Goal: Check status: Check status

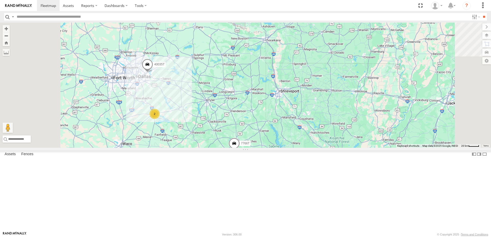
drag, startPoint x: 198, startPoint y: 181, endPoint x: 206, endPoint y: 158, distance: 24.8
click at [206, 148] on div "T3214 37127T T1806 7766T 87121T 7763T 37119T 40061T T3205 40037T 40063T 37090T …" at bounding box center [245, 85] width 491 height 125
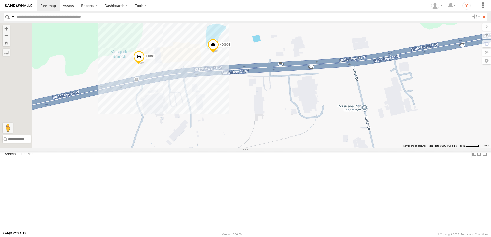
drag, startPoint x: 274, startPoint y: 128, endPoint x: 297, endPoint y: 133, distance: 23.6
click at [297, 133] on div "T3214 37127T T1806 7766T 87121T 7763T 37119T 40061T T3205 40037T 40063T 37090T …" at bounding box center [245, 85] width 491 height 125
click at [487, 35] on label at bounding box center [481, 35] width 19 height 7
click at [0, 0] on span "Satellite + Roadmap" at bounding box center [0, 0] width 0 height 0
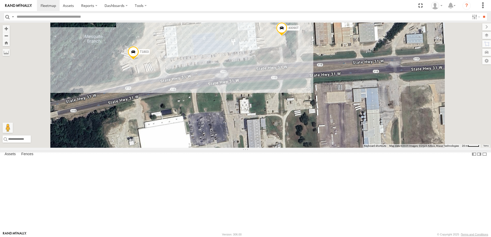
drag, startPoint x: 365, startPoint y: 52, endPoint x: 354, endPoint y: 56, distance: 12.1
click at [359, 47] on div "T3214 37127T T1806 7766T 87121T 7763T 37119T 40061T T3205 40037T 40063T 37090T …" at bounding box center [245, 85] width 491 height 125
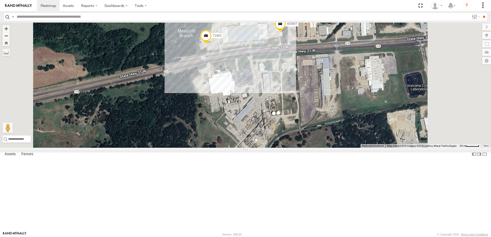
drag, startPoint x: 230, startPoint y: 85, endPoint x: 226, endPoint y: 79, distance: 6.2
click at [227, 80] on div "T3214 37127T T1806 7766T 87121T 7763T 37119T 40061T T3205 40037T 40063T 37090T …" at bounding box center [245, 85] width 491 height 125
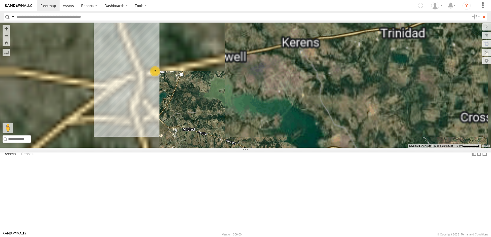
drag, startPoint x: 201, startPoint y: 116, endPoint x: 233, endPoint y: 151, distance: 47.4
click at [233, 148] on div "T3214 37127T T1806 7766T 87121T 7763T 37119T 40061T T3205 40037T 40063T 37090T …" at bounding box center [245, 85] width 491 height 125
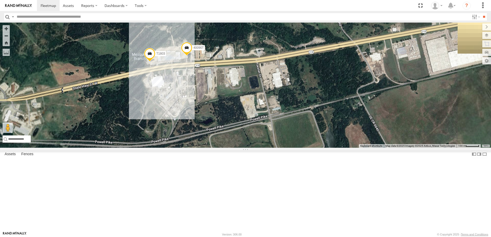
drag, startPoint x: 257, startPoint y: 138, endPoint x: 273, endPoint y: 158, distance: 25.7
click at [273, 148] on div "T3214 37127T T1806 7766T 87121T 7763T 37119T 40061T T3205 40037T 40063T 37090T …" at bounding box center [245, 85] width 491 height 125
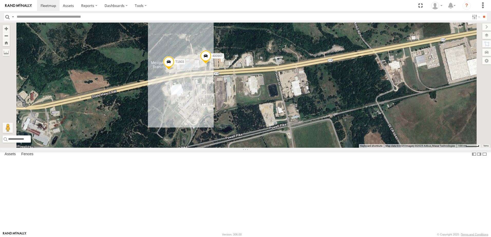
drag, startPoint x: 195, startPoint y: 138, endPoint x: 214, endPoint y: 146, distance: 21.0
click at [214, 146] on div "T3214 37127T T1806 7766T 87121T 7763T 37119T 40061T T3205 40037T 40063T 37090T …" at bounding box center [245, 85] width 491 height 125
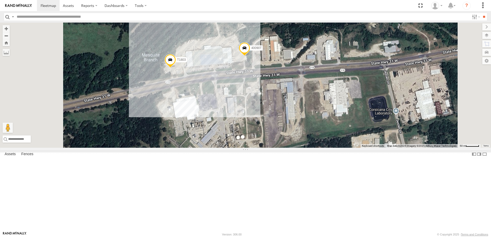
drag, startPoint x: 209, startPoint y: 160, endPoint x: 205, endPoint y: 156, distance: 6.2
click at [205, 148] on div "T3214 37127T T1806 7766T 87121T 7763T 37119T 40061T T3205 40037T 40063T 37090T …" at bounding box center [245, 85] width 491 height 125
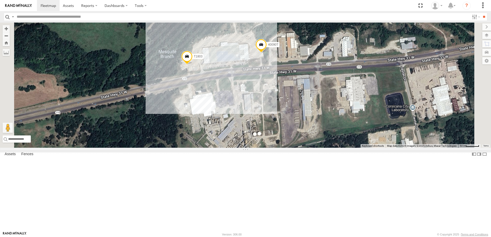
drag, startPoint x: 198, startPoint y: 157, endPoint x: 220, endPoint y: 158, distance: 22.6
click at [220, 148] on div "T3214 37127T T1806 7766T 87121T 7763T 37119T 40061T T3205 40037T 40063T 37090T …" at bounding box center [245, 85] width 491 height 125
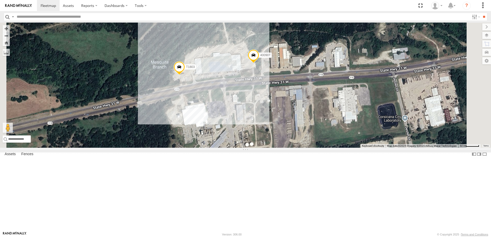
drag, startPoint x: 209, startPoint y: 101, endPoint x: 201, endPoint y: 112, distance: 13.6
click at [201, 112] on div "T3214 37127T T1806 7766T 87121T 7763T 37119T 40061T T3205 40037T 40063T 37090T …" at bounding box center [245, 85] width 491 height 125
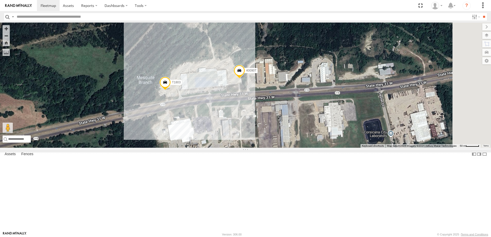
drag, startPoint x: 229, startPoint y: 76, endPoint x: 215, endPoint y: 92, distance: 21.4
click at [215, 92] on div "T3214 37127T T1806 7766T 87121T 7763T 37119T 40061T T3205 40037T 40063T 37090T …" at bounding box center [245, 85] width 491 height 125
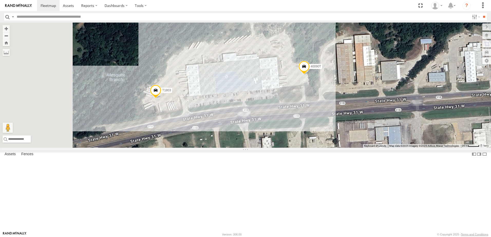
drag, startPoint x: 149, startPoint y: 84, endPoint x: 202, endPoint y: 84, distance: 52.4
click at [202, 84] on div "T3214 37127T T1806 7766T 87121T 7763T 37119T 40061T T3205 40037T 40063T 37090T …" at bounding box center [245, 85] width 491 height 125
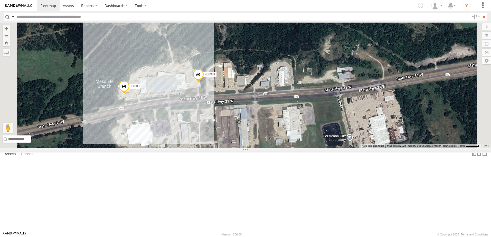
drag, startPoint x: 172, startPoint y: 143, endPoint x: 159, endPoint y: 137, distance: 14.2
click at [159, 137] on div "T3214 37127T T1806 7766T 87121T 7763T 37119T 40061T T3205 40037T 40063T 37090T …" at bounding box center [245, 85] width 491 height 125
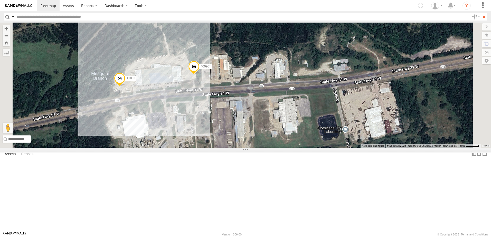
drag, startPoint x: 180, startPoint y: 101, endPoint x: 187, endPoint y: 89, distance: 13.9
click at [175, 93] on div "T3214 37127T T1806 7766T 87121T 7763T 37119T 40061T T3205 40037T 40063T 37090T …" at bounding box center [245, 85] width 491 height 125
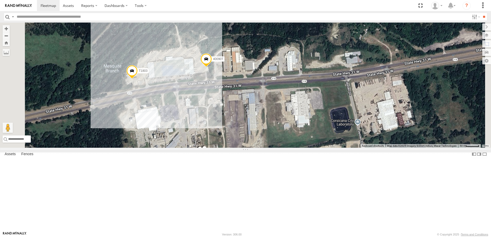
drag, startPoint x: 305, startPoint y: 76, endPoint x: 314, endPoint y: 71, distance: 9.8
click at [318, 69] on div "T3214 37127T T1806 7766T 87121T 7763T 37119T 40061T T3205 40037T 40063T 37090T …" at bounding box center [245, 85] width 491 height 125
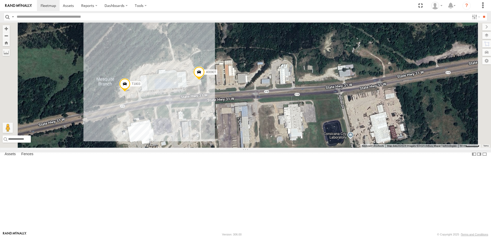
drag, startPoint x: 183, startPoint y: 99, endPoint x: 176, endPoint y: 108, distance: 11.5
click at [176, 108] on div "T3214 37127T T1806 7766T 87121T 7763T 37119T 40061T T3205 40037T 40063T 37090T …" at bounding box center [245, 85] width 491 height 125
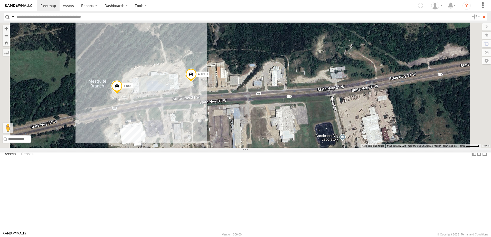
drag, startPoint x: 271, startPoint y: 79, endPoint x: 263, endPoint y: 82, distance: 8.4
click at [263, 82] on div "T3214 37127T T1806 7766T 87121T 7763T 37119T 40061T T3205 40037T 40063T 37090T …" at bounding box center [245, 85] width 491 height 125
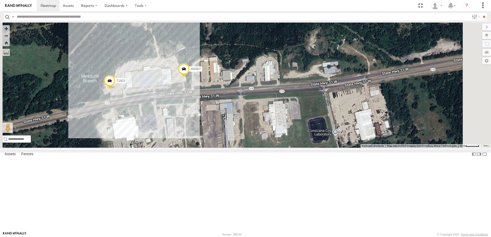
drag, startPoint x: 270, startPoint y: 84, endPoint x: 262, endPoint y: 78, distance: 10.6
click at [262, 78] on div "T3214 37127T T1806 7766T 87121T 7763T 37119T 40061T T3205 40037T 40063T 37090T …" at bounding box center [245, 85] width 491 height 125
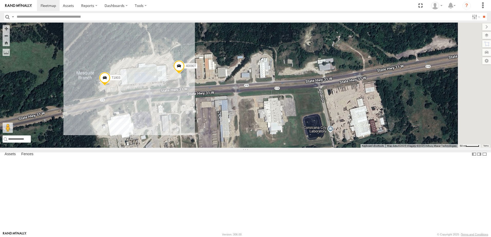
drag, startPoint x: 295, startPoint y: 78, endPoint x: 291, endPoint y: 75, distance: 3.9
click at [291, 75] on div "T3214 37127T T1806 7766T 87121T 7763T 37119T 40061T T3205 40037T 40063T 37090T …" at bounding box center [245, 85] width 491 height 125
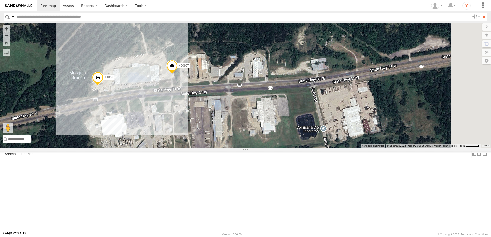
drag, startPoint x: 255, startPoint y: 75, endPoint x: 248, endPoint y: 75, distance: 6.9
click at [248, 75] on div "T3214 37127T T1806 7766T 87121T 7763T 37119T 40061T T3205 40037T 40063T 37090T …" at bounding box center [245, 85] width 491 height 125
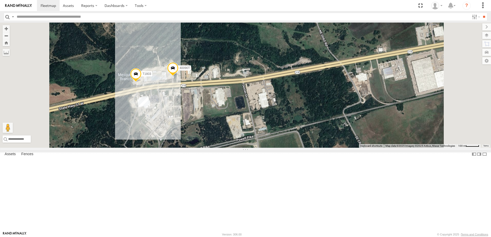
drag, startPoint x: 239, startPoint y: 90, endPoint x: 238, endPoint y: 96, distance: 6.0
click at [238, 96] on div "T3214 37127T T1806 7766T 87121T 7763T 37119T 40061T T3205 40037T 40063T 37090T …" at bounding box center [245, 85] width 491 height 125
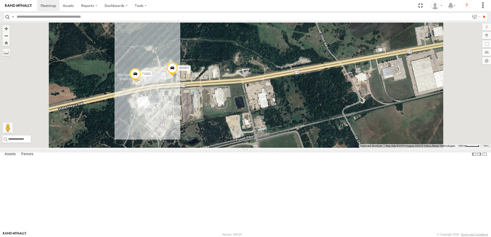
click at [238, 91] on div "T3214 37127T T1806 7766T 87121T 7763T 37119T 40061T T3205 40037T 40063T 37090T …" at bounding box center [245, 85] width 491 height 125
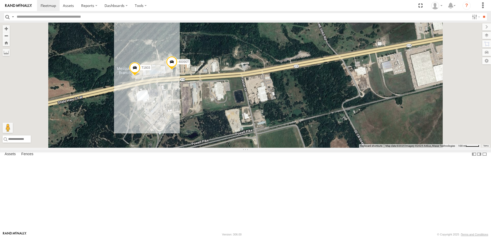
drag, startPoint x: 202, startPoint y: 102, endPoint x: 201, endPoint y: 97, distance: 5.2
click at [201, 95] on div "T3214 37127T T1806 7766T 87121T 7763T 37119T 40061T T3205 40037T 40063T 37090T …" at bounding box center [245, 85] width 491 height 125
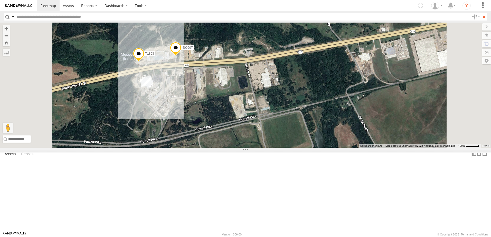
drag, startPoint x: 176, startPoint y: 146, endPoint x: 182, endPoint y: 130, distance: 17.0
click at [182, 130] on div "T3214 37127T T1806 7766T 87121T 7763T 37119T 40061T T3205 40037T 40063T 37090T …" at bounding box center [245, 85] width 491 height 125
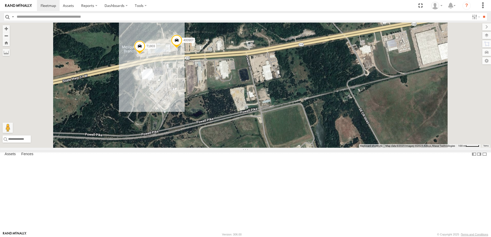
drag, startPoint x: 287, startPoint y: 158, endPoint x: 288, endPoint y: 150, distance: 8.3
click at [288, 148] on div "T3214 37127T T1806 7766T 87121T 7763T 37119T 40061T T3205 40037T 40063T 37090T …" at bounding box center [245, 85] width 491 height 125
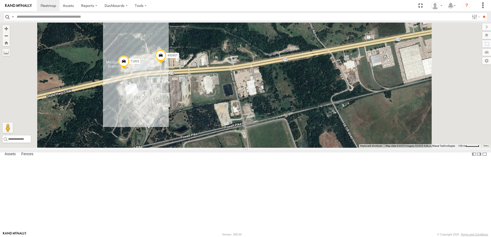
drag, startPoint x: 390, startPoint y: 102, endPoint x: 374, endPoint y: 118, distance: 23.1
click at [374, 118] on div "T3214 37127T T1806 7766T 87121T 7763T 37119T 40061T T3205 40037T 40063T 37090T …" at bounding box center [245, 85] width 491 height 125
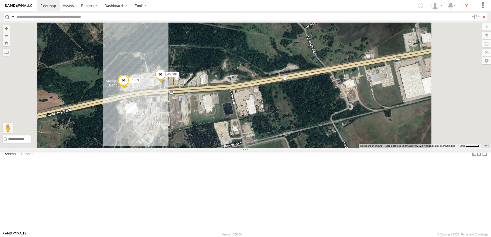
drag, startPoint x: 250, startPoint y: 82, endPoint x: 250, endPoint y: 102, distance: 19.5
click at [250, 102] on div "T3214 37127T T1806 7766T 87121T 7763T 37119T 40061T T3205 40037T 40063T 37090T …" at bounding box center [245, 85] width 491 height 125
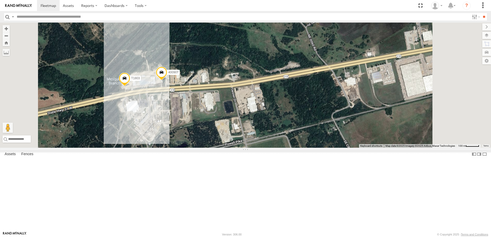
drag, startPoint x: 183, startPoint y: 110, endPoint x: 185, endPoint y: 103, distance: 6.5
click at [185, 103] on div "T3214 37127T T1806 7766T 87121T 7763T 37119T 40061T T3205 40037T 40063T 37090T …" at bounding box center [245, 85] width 491 height 125
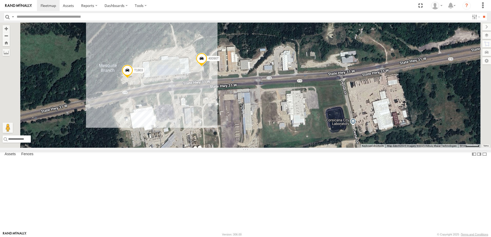
drag, startPoint x: 196, startPoint y: 74, endPoint x: 181, endPoint y: 95, distance: 25.3
click at [181, 95] on div "T3214 37127T T1806 7766T 87121T 7763T 37119T 40061T T3205 40037T 40063T 37090T …" at bounding box center [245, 85] width 491 height 125
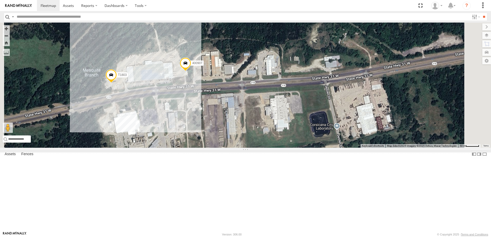
drag, startPoint x: 275, startPoint y: 65, endPoint x: 264, endPoint y: 69, distance: 11.7
click at [264, 69] on div "T3214 37127T T1806 7766T 87121T 7763T 37119T 40061T T3205 40037T 40063T 37090T …" at bounding box center [245, 85] width 491 height 125
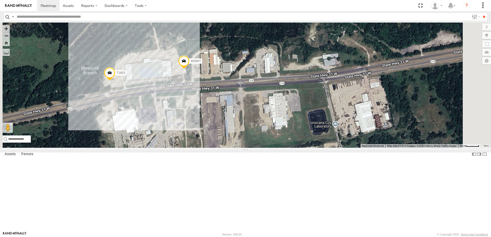
drag, startPoint x: 293, startPoint y: 71, endPoint x: 293, endPoint y: 67, distance: 3.6
click at [294, 67] on div "T3214 37127T T1806 7766T 87121T 7763T 37119T 40061T T3205 40037T 40063T 37090T …" at bounding box center [245, 85] width 491 height 125
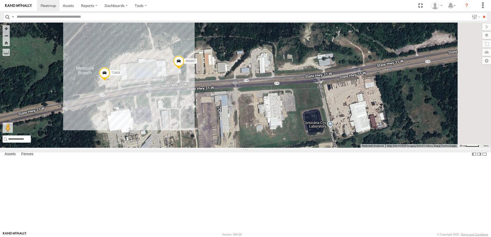
drag, startPoint x: 260, startPoint y: 82, endPoint x: 255, endPoint y: 83, distance: 4.5
click at [255, 83] on div "T3214 37127T T1806 7766T 87121T 7763T 37119T 40061T T3205 40037T 40063T 37090T …" at bounding box center [245, 85] width 491 height 125
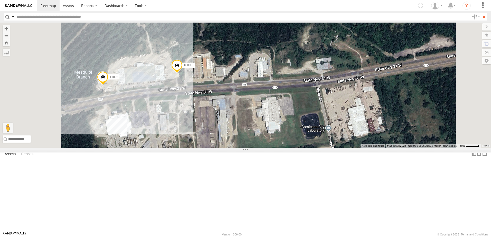
drag, startPoint x: 254, startPoint y: 71, endPoint x: 252, endPoint y: 75, distance: 5.1
click at [252, 75] on div "T3214 37127T T1806 7766T 87121T 7763T 37119T 40061T T3205 40037T 40063T 37090T …" at bounding box center [245, 85] width 491 height 125
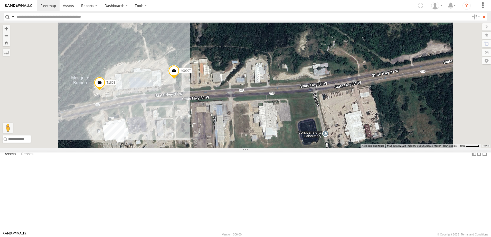
drag, startPoint x: 180, startPoint y: 81, endPoint x: 178, endPoint y: 85, distance: 4.9
click at [178, 85] on div "T3214 37127T T1806 7766T 87121T 7763T 37119T 40061T T3205 40037T 40063T 37090T …" at bounding box center [245, 85] width 491 height 125
click at [237, 74] on div "T3214 37127T T1806 7766T 87121T 7763T 37119T 40061T T3205 40037T 40063T 37090T …" at bounding box center [245, 85] width 491 height 125
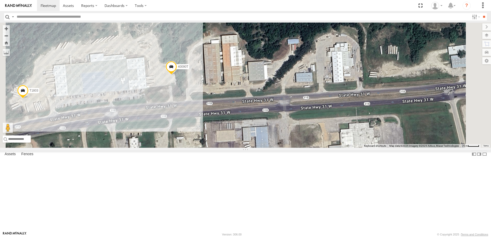
click at [253, 76] on div "T3214 37127T T1806 7766T 87121T 7763T 37119T 40061T T3205 40037T 40063T 37090T …" at bounding box center [245, 85] width 491 height 125
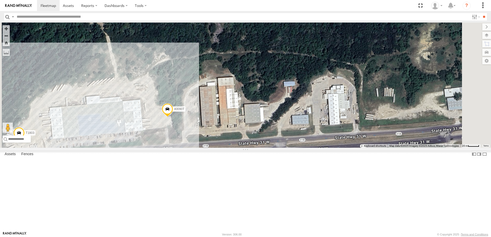
drag, startPoint x: 255, startPoint y: 39, endPoint x: 252, endPoint y: 79, distance: 39.7
click at [252, 79] on div "T3214 37127T T1806 7766T 87121T 7763T 37119T 40061T T3205 40037T 40063T 37090T …" at bounding box center [245, 85] width 491 height 125
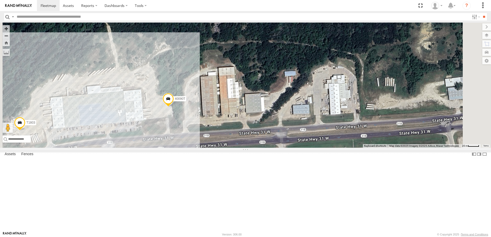
click at [252, 98] on div "T3214 37127T T1806 7766T 87121T 7763T 37119T 40061T T3205 40037T 40063T 37090T …" at bounding box center [245, 85] width 491 height 125
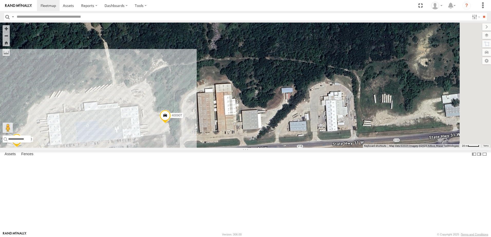
drag, startPoint x: 249, startPoint y: 61, endPoint x: 246, endPoint y: 84, distance: 23.8
click at [246, 84] on div "T3214 37127T T1806 7766T 87121T 7763T 37119T 40061T T3205 40037T 40063T 37090T …" at bounding box center [245, 85] width 491 height 125
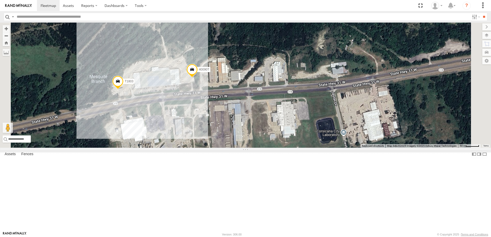
drag, startPoint x: 165, startPoint y: 94, endPoint x: 185, endPoint y: 86, distance: 21.8
click at [185, 86] on div "T3214 37127T T1806 7766T 87121T 7763T 37119T 40061T T3205 40037T 40063T 37090T …" at bounding box center [245, 85] width 491 height 125
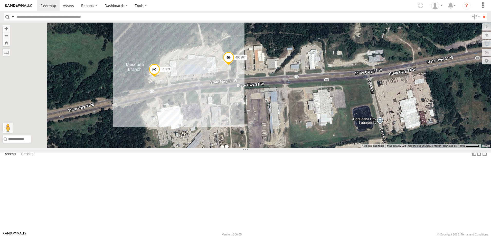
drag, startPoint x: 148, startPoint y: 126, endPoint x: 180, endPoint y: 116, distance: 33.5
click at [180, 115] on div "T3214 37127T T1806 7766T 87121T 7763T 37119T 40061T T3205 40037T 40063T 37090T …" at bounding box center [245, 85] width 491 height 125
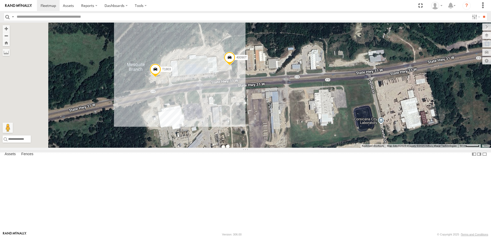
drag, startPoint x: 169, startPoint y: 120, endPoint x: 190, endPoint y: 104, distance: 25.5
click at [190, 104] on div "T3214 37127T T1806 7766T 87121T 7763T 37119T 40061T T3205 40037T 40063T 37090T …" at bounding box center [245, 85] width 491 height 125
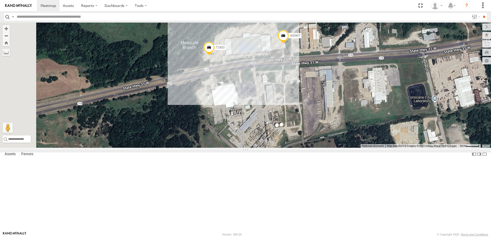
drag, startPoint x: 179, startPoint y: 111, endPoint x: 173, endPoint y: 104, distance: 8.9
click at [173, 104] on div "T3214 37127T T1806 7766T 87121T 7763T 37119T 40061T T3205 40037T 40063T 37090T …" at bounding box center [245, 85] width 491 height 125
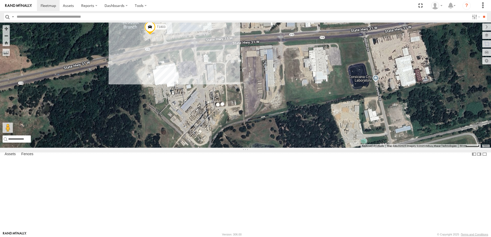
drag, startPoint x: 192, startPoint y: 153, endPoint x: 177, endPoint y: 133, distance: 24.4
click at [177, 133] on div "T3214 37127T T1806 7766T 87121T 7763T 37119T 40061T T3205 40037T 40063T 37090T …" at bounding box center [245, 85] width 491 height 125
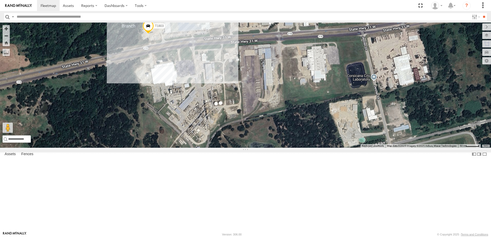
drag, startPoint x: 167, startPoint y: 159, endPoint x: 189, endPoint y: 136, distance: 32.0
click at [189, 136] on div "T3214 37127T T1806 7766T 87121T 7763T 37119T 40061T T3205 40037T 40063T 37090T …" at bounding box center [245, 85] width 491 height 125
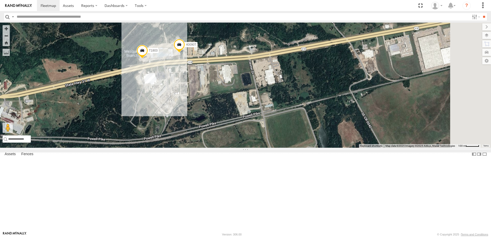
drag, startPoint x: 194, startPoint y: 133, endPoint x: 183, endPoint y: 145, distance: 16.0
click at [183, 145] on div "T3214 37127T T1806 7766T 87121T 7763T 37119T 40061T T3205 40037T 40063T 37090T …" at bounding box center [245, 85] width 491 height 125
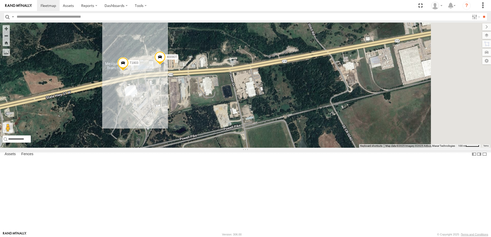
drag, startPoint x: 272, startPoint y: 76, endPoint x: 258, endPoint y: 83, distance: 15.8
click at [258, 83] on div "T3214 37127T T1806 7766T 87121T 7763T 37119T 40061T T3205 40037T 40063T 37090T …" at bounding box center [245, 85] width 491 height 125
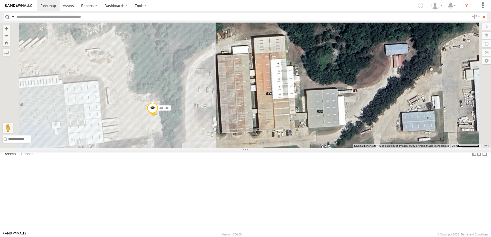
drag, startPoint x: 239, startPoint y: 103, endPoint x: 238, endPoint y: 116, distance: 12.9
click at [238, 116] on div "T3214 37127T T1806 7766T 87121T 7763T 37119T 40061T T3205 40037T 40063T 37090T …" at bounding box center [245, 85] width 491 height 125
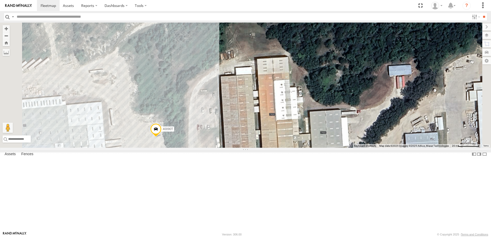
drag, startPoint x: 258, startPoint y: 49, endPoint x: 267, endPoint y: 58, distance: 12.5
click at [267, 58] on div "T3214 37127T T1806 7766T 87121T 7763T 37119T 40061T T3205 40037T 40063T 37090T …" at bounding box center [245, 85] width 491 height 125
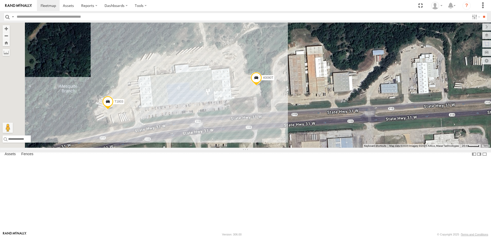
drag, startPoint x: 170, startPoint y: 65, endPoint x: 242, endPoint y: 64, distance: 72.2
click at [242, 64] on div "T3214 37127T T1806 7766T 87121T 7763T 37119T 40061T T3205 40037T 40063T 37090T …" at bounding box center [245, 85] width 491 height 125
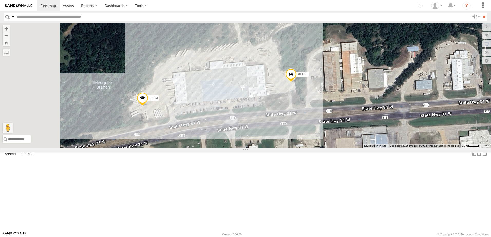
drag, startPoint x: 193, startPoint y: 69, endPoint x: 228, endPoint y: 65, distance: 35.4
click at [228, 65] on div "T3214 37127T T1806 7766T 87121T 7763T 37119T 40061T T3205 40037T 40063T 37090T …" at bounding box center [245, 85] width 491 height 125
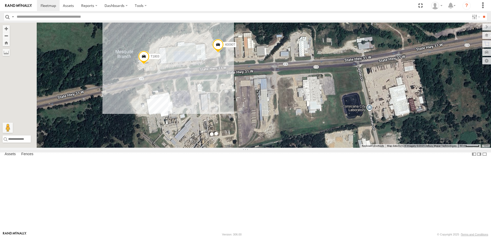
drag, startPoint x: 169, startPoint y: 110, endPoint x: 177, endPoint y: 100, distance: 12.6
click at [177, 100] on div "T3214 37127T T1806 7766T 87121T 7763T 37119T 40061T T3205 40037T 40063T 37090T …" at bounding box center [245, 85] width 491 height 125
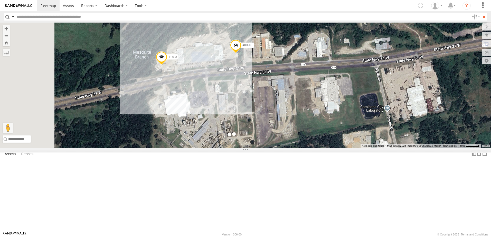
drag, startPoint x: 157, startPoint y: 106, endPoint x: 173, endPoint y: 108, distance: 16.8
click at [173, 108] on div "T3214 37127T T1806 7766T 87121T 7763T 37119T 40061T T3205 40037T 40063T 37090T …" at bounding box center [245, 85] width 491 height 125
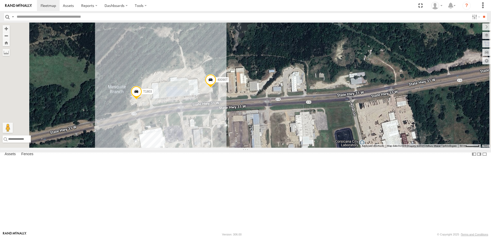
drag, startPoint x: 212, startPoint y: 74, endPoint x: 188, endPoint y: 106, distance: 40.2
click at [188, 106] on div "T3214 37127T T1806 7766T 87121T 7763T 37119T 40061T T3205 40037T 40063T 37090T …" at bounding box center [245, 85] width 491 height 125
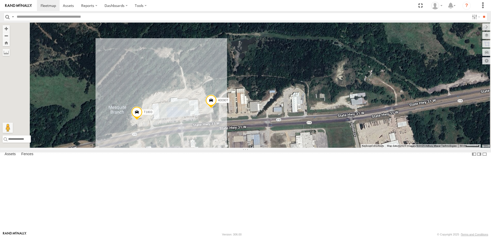
drag, startPoint x: 239, startPoint y: 52, endPoint x: 243, endPoint y: 67, distance: 15.8
click at [243, 67] on div "T3214 37127T T1806 7766T 87121T 7763T 37119T 40061T T3205 40037T 40063T 37090T …" at bounding box center [245, 85] width 491 height 125
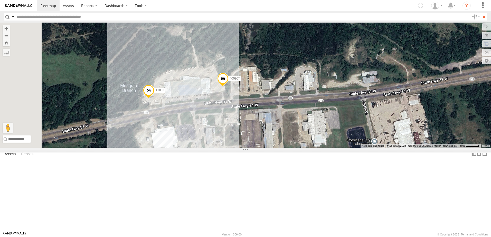
drag, startPoint x: 217, startPoint y: 93, endPoint x: 212, endPoint y: 93, distance: 5.4
click at [221, 87] on div "T3214 37127T T1806 7766T 87121T 7763T 37119T 40061T T3205 40037T 40063T 37090T …" at bounding box center [245, 85] width 491 height 125
drag, startPoint x: 197, startPoint y: 101, endPoint x: 213, endPoint y: 81, distance: 25.4
click at [213, 81] on div "T3214 37127T T1806 7766T 87121T 7763T 37119T 40061T T3205 40037T 40063T 37090T …" at bounding box center [245, 85] width 491 height 125
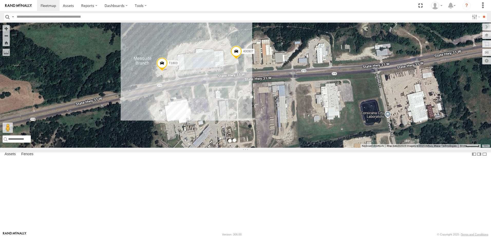
drag, startPoint x: 191, startPoint y: 109, endPoint x: 184, endPoint y: 107, distance: 7.3
click at [184, 107] on div "T3214 37127T T1806 7766T 87121T 7763T 37119T 40061T T3205 40037T 40063T 37090T …" at bounding box center [245, 85] width 491 height 125
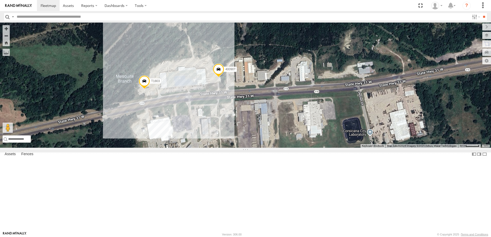
drag, startPoint x: 231, startPoint y: 72, endPoint x: 213, endPoint y: 90, distance: 25.6
click at [213, 90] on div "T3214 37127T T1806 7766T 87121T 7763T 37119T 40061T T3205 40037T 40063T 37090T …" at bounding box center [245, 85] width 491 height 125
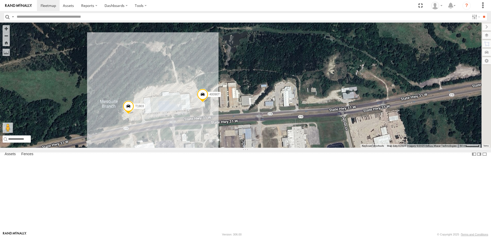
drag, startPoint x: 279, startPoint y: 67, endPoint x: 257, endPoint y: 97, distance: 36.8
click at [257, 97] on div "T3214 37127T T1806 7766T 87121T 7763T 37119T 40061T T3205 40037T 40063T 37090T …" at bounding box center [245, 85] width 491 height 125
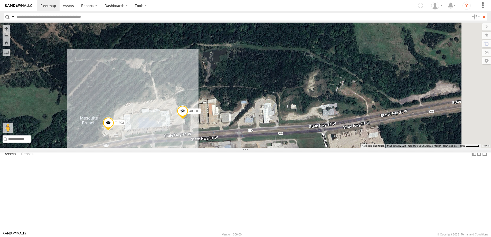
drag, startPoint x: 260, startPoint y: 63, endPoint x: 249, endPoint y: 70, distance: 12.5
click at [249, 70] on div "T3214 37127T T1806 7766T 87121T 7763T 37119T 40061T T3205 40037T 40063T 37090T …" at bounding box center [245, 85] width 491 height 125
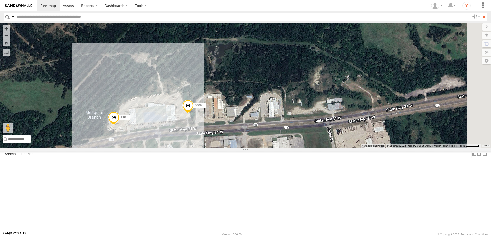
drag, startPoint x: 315, startPoint y: 105, endPoint x: 318, endPoint y: 93, distance: 12.6
click at [318, 93] on div "T3214 37127T T1806 7766T 87121T 7763T 37119T 40061T T3205 40037T 40063T 37090T …" at bounding box center [245, 85] width 491 height 125
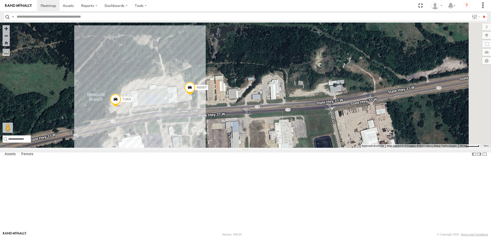
drag
click at [264, 96] on div "T3214 37127T T1806 7766T 87121T 7763T 37119T 40061T T3205 40037T 40063T 37090T …" at bounding box center [245, 85] width 491 height 125
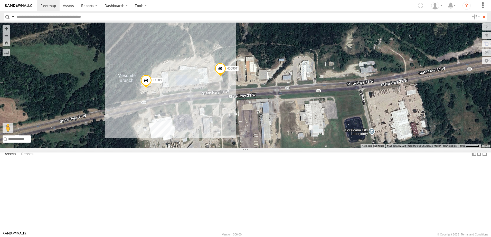
click at [215, 86] on div "T3214 37127T T1806 7766T 87121T 7763T 37119T 40061T T3205 40037T 40063T 37090T …" at bounding box center [245, 85] width 491 height 125
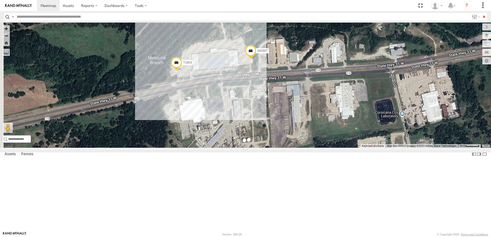
click at [211, 100] on div "T3214 37127T T1806 7766T 87121T 7763T 37119T 40061T T3205 40037T 40063T 37090T …" at bounding box center [245, 85] width 491 height 125
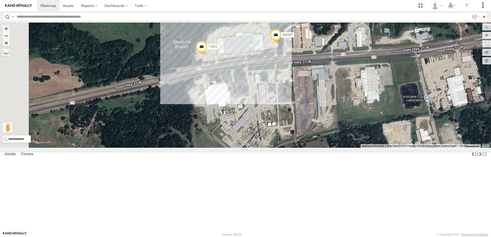
click at [214, 99] on div "T3214 37127T T1806 7766T 87121T 7763T 37119T 40061T T3205 40037T 40063T 37090T …" at bounding box center [245, 85] width 491 height 125
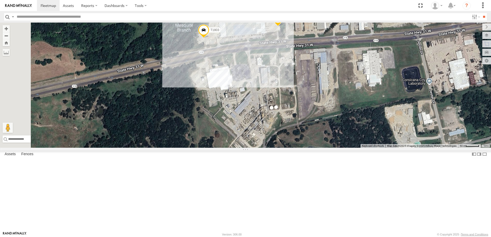
click at [218, 133] on div "T3214 37127T T1806 7766T 87121T 7763T 37119T 40061T T3205 40037T 40063T 37090T …" at bounding box center [245, 85] width 491 height 125
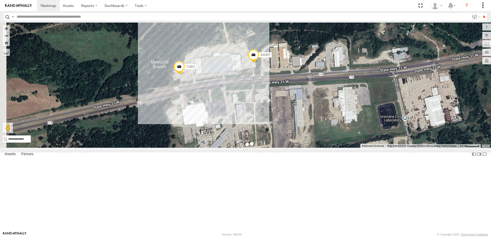
click at [216, 148] on div "T3214 37127T T1806 7766T 87121T 7763T 37119T 40061T T3205 40037T 40063T 37090T …" at bounding box center [245, 85] width 491 height 125
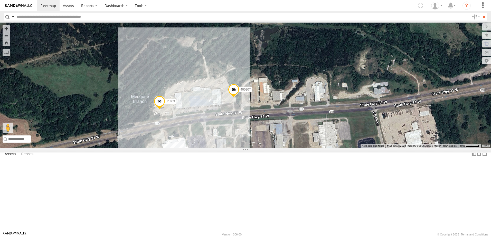
click at [190, 137] on div "T3214 37127T T1806 7766T 87121T 7763T 37119T 40061T T3205 40037T 40063T 37090T …" at bounding box center [245, 85] width 491 height 125
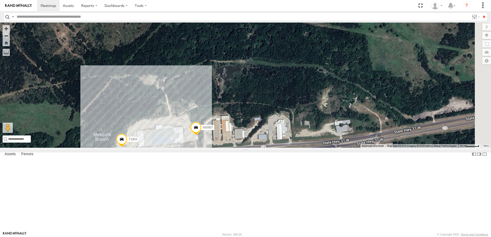
click at [245, 86] on div "T3214 37127T T1806 7766T 87121T 7763T 37119T 40061T T3205 40037T 40063T 37090T …" at bounding box center [245, 85] width 491 height 125
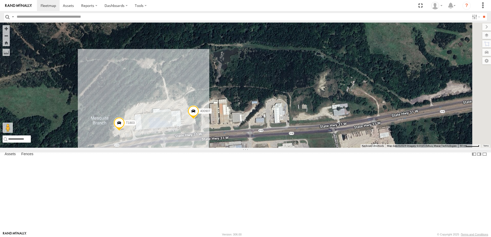
click at [266, 109] on div "T3214 37127T T1806 7766T 87121T 7763T 37119T 40061T T3205 40037T 40063T 37090T …" at bounding box center [245, 85] width 491 height 125
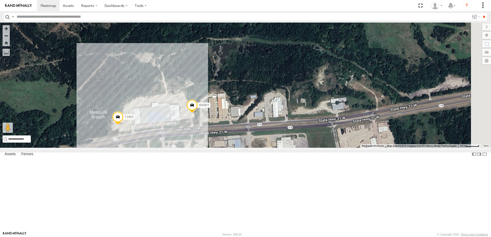
click at [329, 98] on div "T3214 37127T T1806 7766T 87121T 7763T 37119T 40061T T3205 40037T 40063T 37090T …" at bounding box center [245, 85] width 491 height 125
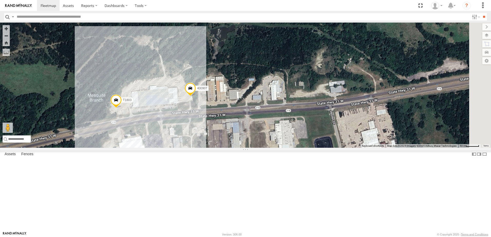
click at [314, 98] on div "T3214 37127T T1806 7766T 87121T 7763T 37119T 40061T T3205 40037T 40063T 37090T …" at bounding box center [245, 85] width 491 height 125
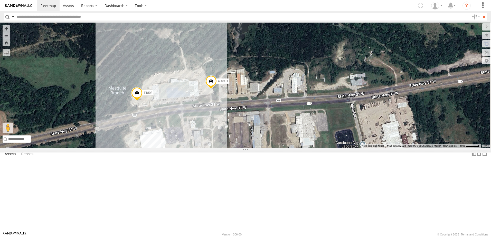
click at [194, 105] on div "T3214 37127T T1806 7766T 87121T 7763T 37119T 40061T T3205 40037T 40063T 37090T …" at bounding box center [245, 85] width 491 height 125
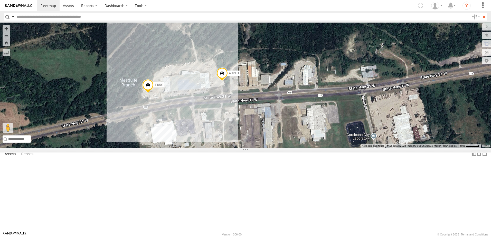
click at [221, 91] on div "T3214 37127T T1806 7766T 87121T 7763T 37119T 40061T T3205 40037T 40063T 37090T …" at bounding box center [245, 85] width 491 height 125
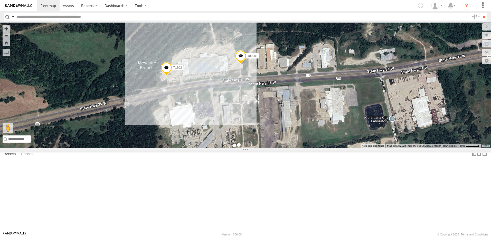
click at [218, 83] on div "T3214 37127T T1806 7766T 87121T 7763T 37119T 40061T T3205 40037T 40063T 37090T …" at bounding box center [245, 85] width 491 height 125
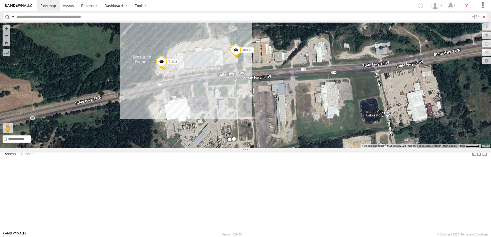
click at [158, 131] on div "T3214 37127T T1806 7766T 87121T 7763T 37119T 40061T T3205 40037T 40063T 37090T …" at bounding box center [245, 85] width 491 height 125
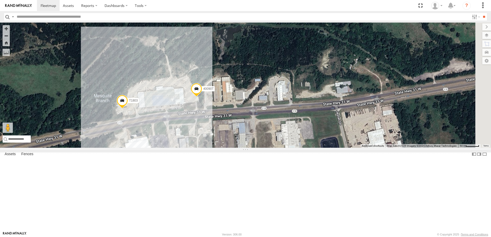
click at [168, 121] on div "T3214 37127T T1806 7766T 87121T 7763T 37119T 40061T T3205 40037T 40063T 37090T …" at bounding box center [245, 85] width 491 height 125
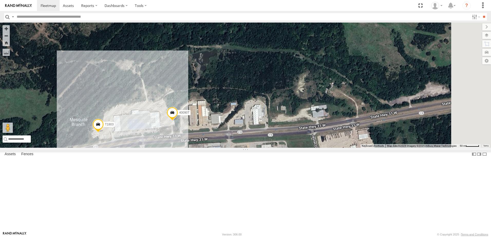
click at [229, 70] on div "T3214 37127T T1806 7766T 87121T 7763T 37119T 40061T T3205 40037T 40063T 37090T …" at bounding box center [245, 85] width 491 height 125
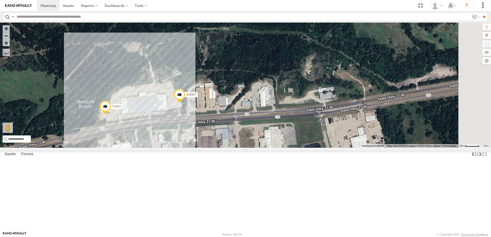
click at [318, 96] on div "T3214 37127T T1806 7766T 87121T 7763T 37119T 40061T T3205 40037T 40063T 37090T …" at bounding box center [245, 85] width 491 height 125
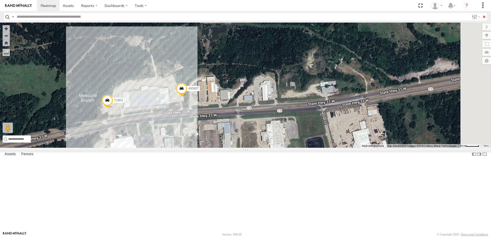
click at [255, 85] on div "T3214 37127T T1806 7766T 87121T 7763T 37119T 40061T T3205 40037T 40063T 37090T …" at bounding box center [245, 85] width 491 height 125
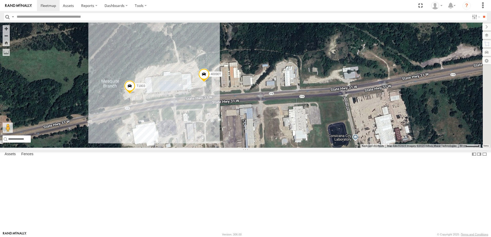
click at [203, 83] on div "T3214 37127T T1806 7766T 87121T 7763T 37119T 40061T T3205 40037T 40063T 37090T …" at bounding box center [245, 85] width 491 height 125
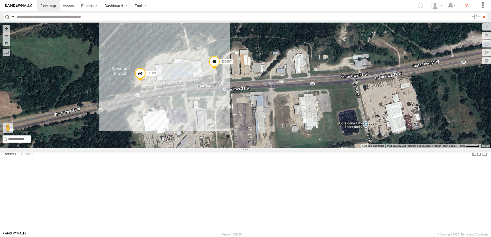
click at [171, 112] on div "T3214 37127T T1806 7766T 87121T 7763T 37119T 40061T T3205 40037T 40063T 37090T …" at bounding box center [245, 85] width 491 height 125
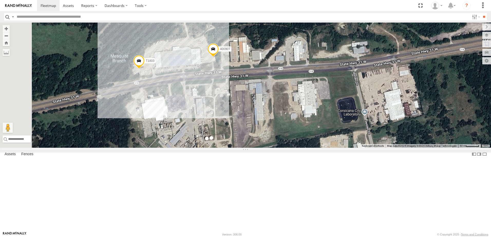
click at [176, 112] on div "T3214 37127T T1806 7766T 87121T 7763T 37119T 40061T T3205 40037T 40063T 37090T …" at bounding box center [245, 85] width 491 height 125
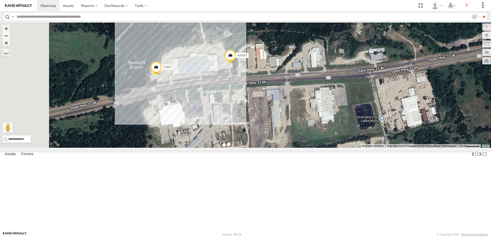
click at [194, 100] on div "T3214 37127T T1806 7766T 87121T 7763T 37119T 40061T T3205 40037T 40063T 37090T …" at bounding box center [245, 85] width 491 height 125
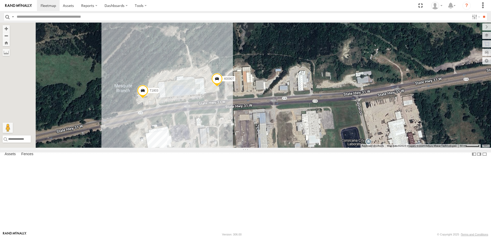
click at [273, 84] on div "T3214 37127T T1806 7766T 87121T 7763T 37119T 40061T T3205 40037T 40063T 37090T …" at bounding box center [245, 85] width 491 height 125
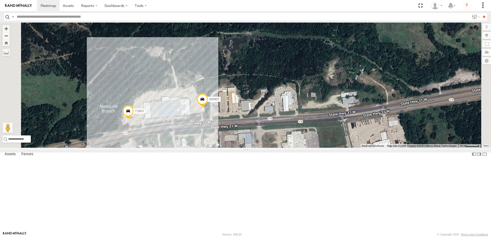
click at [249, 74] on div "T3214 37127T T1806 7766T 87121T 7763T 37119T 40061T T3205 40037T 40063T 37090T …" at bounding box center [245, 85] width 491 height 125
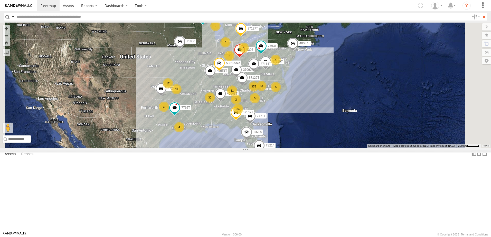
drag, startPoint x: 217, startPoint y: 121, endPoint x: 204, endPoint y: 116, distance: 13.9
click at [204, 116] on div "375 34 2 35 9 30 17 5 83 T3214 37127T 11 87122T 3 3 4 4 T1806 7766T 87121T 7763…" at bounding box center [245, 85] width 491 height 125
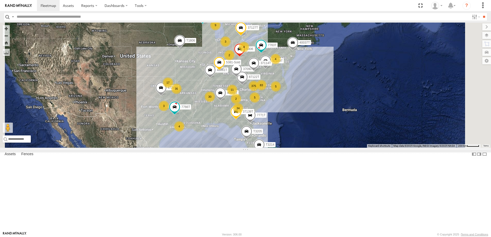
drag, startPoint x: 200, startPoint y: 133, endPoint x: 210, endPoint y: 106, distance: 29.1
click at [210, 106] on div "375 34 2 35 9 30 17 5 83 T3214 37127T 11 87122T 3 3 4 4 T1806 7766T 87121T 7763…" at bounding box center [245, 85] width 491 height 125
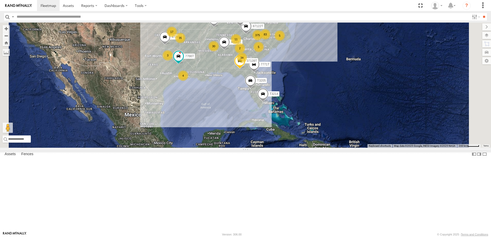
drag, startPoint x: 207, startPoint y: 143, endPoint x: 200, endPoint y: 116, distance: 27.8
click at [200, 116] on div "375 34 2 35 9 30 17 5 83 T3214 37127T 11 87122T 3 3 4 4 T1806 7766T 87121T 7763…" at bounding box center [245, 85] width 491 height 125
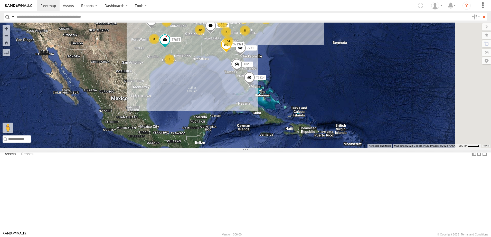
drag, startPoint x: 243, startPoint y: 139, endPoint x: 229, endPoint y: 131, distance: 16.0
click at [232, 132] on div "375 34 2 35 9 30 17 5 83 T3214 37127T 11 87122T 3 3 4 4 T1806 7766T 87121T 7763…" at bounding box center [245, 85] width 491 height 125
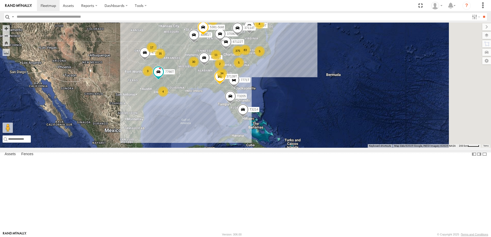
drag, startPoint x: 187, startPoint y: 90, endPoint x: 181, endPoint y: 125, distance: 36.1
click at [181, 125] on div "375 34 2 35 9 30 17 5 83 T3214 37127T 11 87122T 3 3 4 4 T1806 7766T 87121T 7763…" at bounding box center [245, 85] width 491 height 125
